Goal: Task Accomplishment & Management: Complete application form

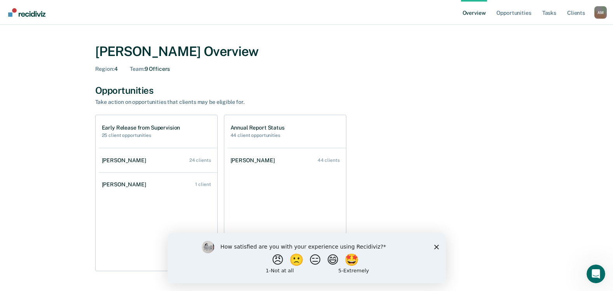
click at [124, 127] on h1 "Early Release from Supervision" at bounding box center [141, 127] width 78 height 7
click at [108, 131] on div "Early Release from Supervision 25 client opportunities" at bounding box center [141, 131] width 78 height 14
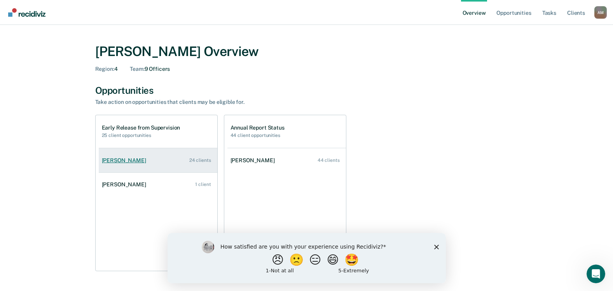
click at [110, 160] on div "[PERSON_NAME]" at bounding box center [125, 160] width 47 height 7
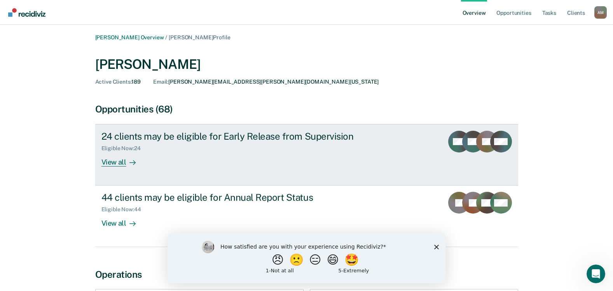
click at [117, 160] on div "View all" at bounding box center [123, 158] width 44 height 15
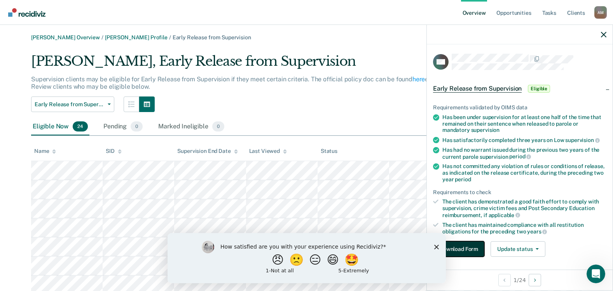
click at [473, 247] on button "Download Form" at bounding box center [458, 249] width 51 height 16
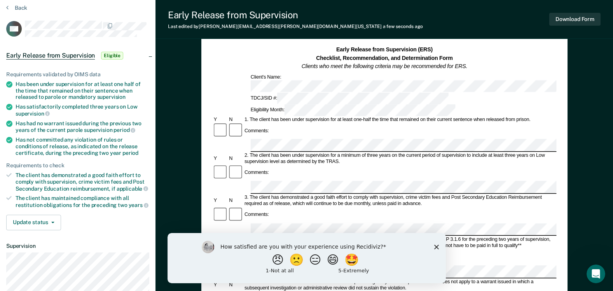
scroll to position [39, 0]
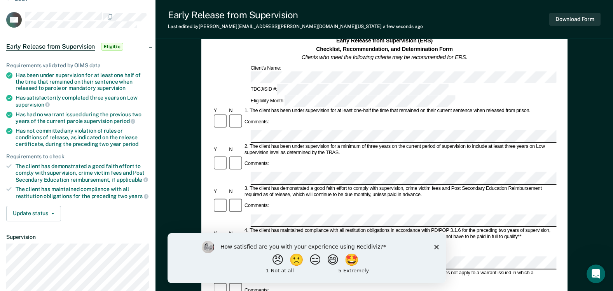
click at [276, 198] on div "Comments:" at bounding box center [384, 213] width 344 height 30
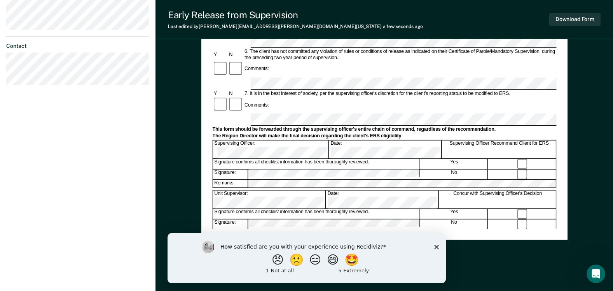
scroll to position [312, 0]
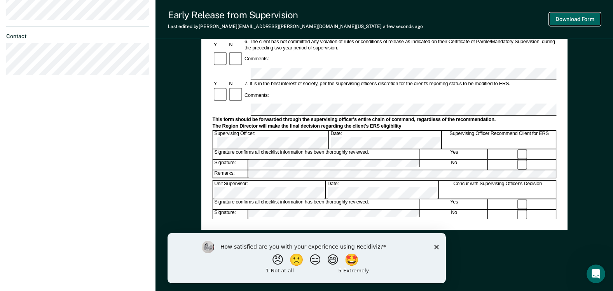
click at [577, 21] on button "Download Form" at bounding box center [574, 19] width 51 height 13
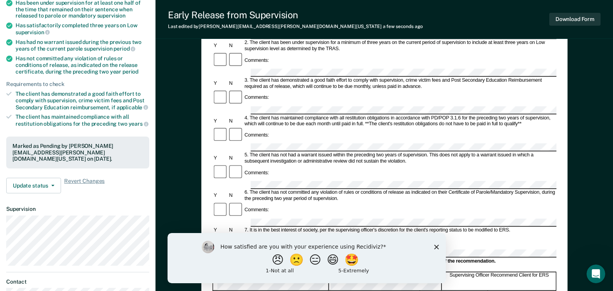
scroll to position [0, 0]
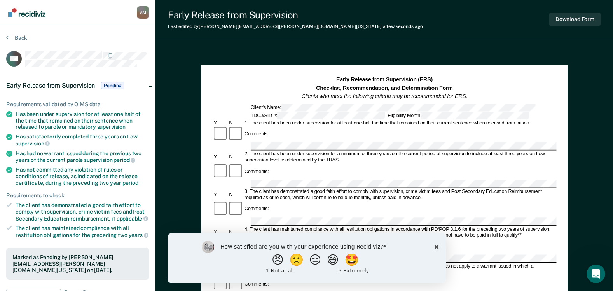
click at [112, 82] on span "Pending" at bounding box center [112, 86] width 23 height 8
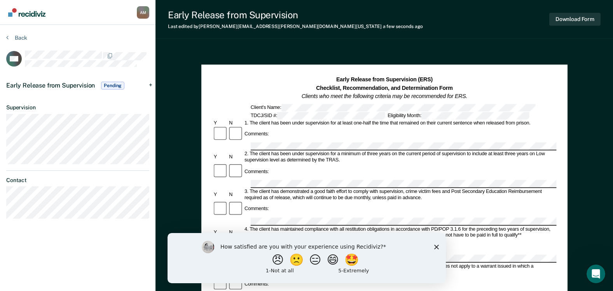
click at [113, 86] on span "Pending" at bounding box center [112, 86] width 23 height 8
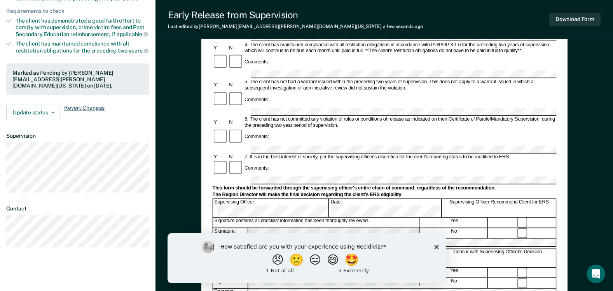
scroll to position [194, 0]
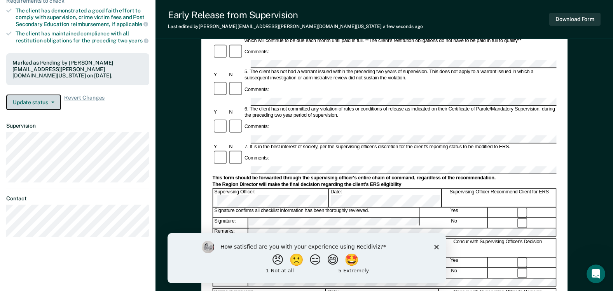
click at [51, 104] on button "Update status" at bounding box center [33, 102] width 55 height 16
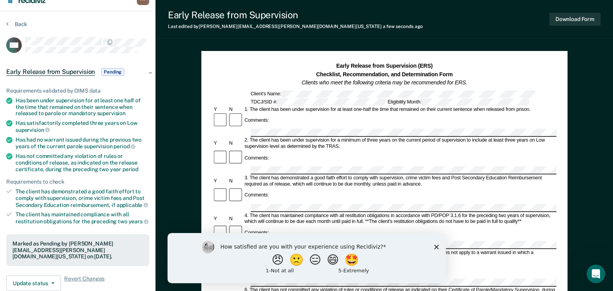
scroll to position [0, 0]
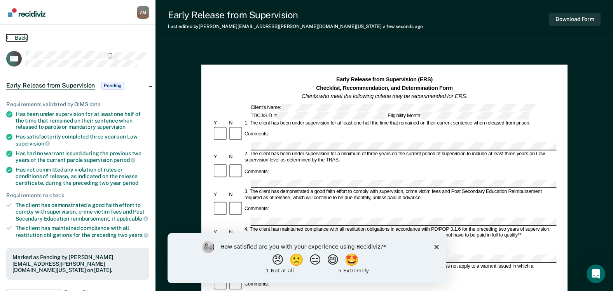
click at [10, 38] on button "Back" at bounding box center [16, 37] width 21 height 7
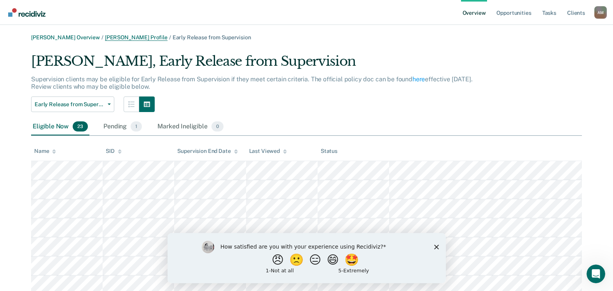
click at [148, 38] on link "[PERSON_NAME] Profile" at bounding box center [136, 37] width 63 height 7
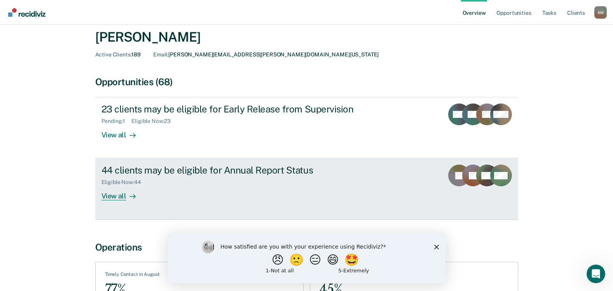
scroll to position [39, 0]
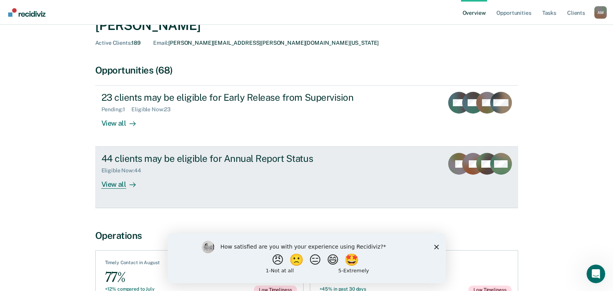
click at [111, 184] on div "View all" at bounding box center [123, 181] width 44 height 15
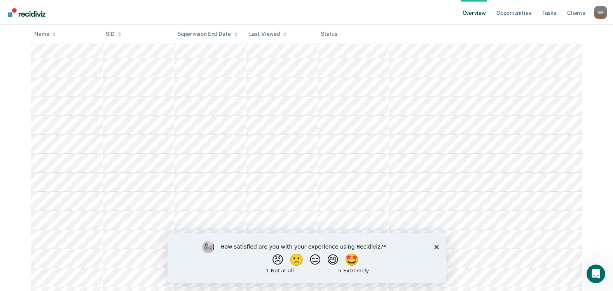
scroll to position [616, 0]
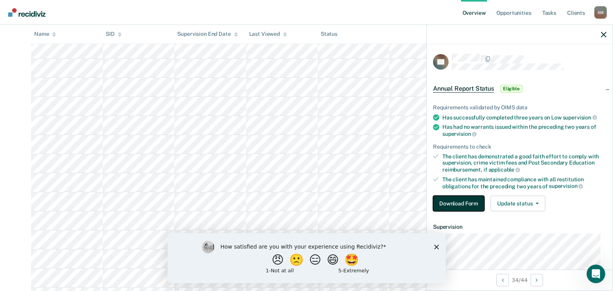
click at [458, 203] on button "Download Form" at bounding box center [458, 203] width 51 height 16
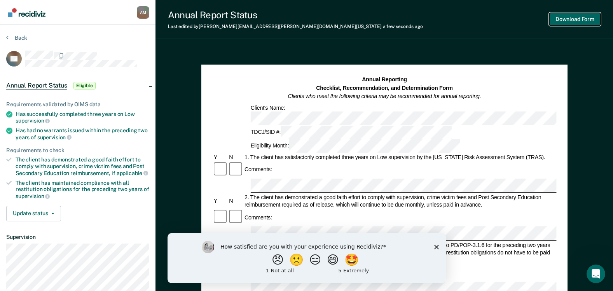
click at [574, 23] on button "Download Form" at bounding box center [574, 19] width 51 height 13
